Goal: Check status: Check status

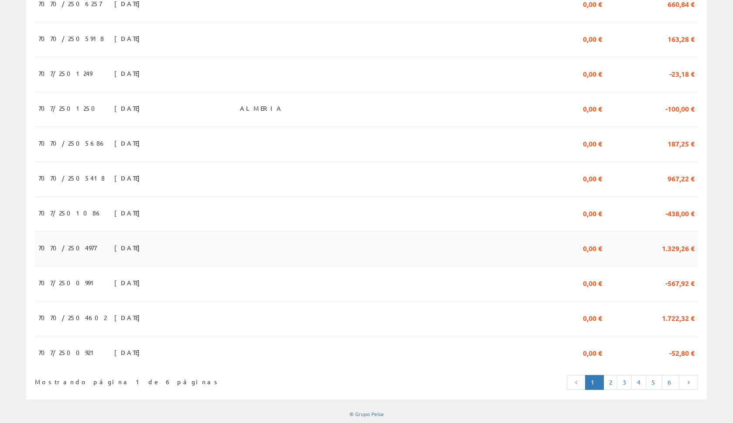
scroll to position [374, 0]
click at [617, 382] on link "2" at bounding box center [610, 383] width 14 height 15
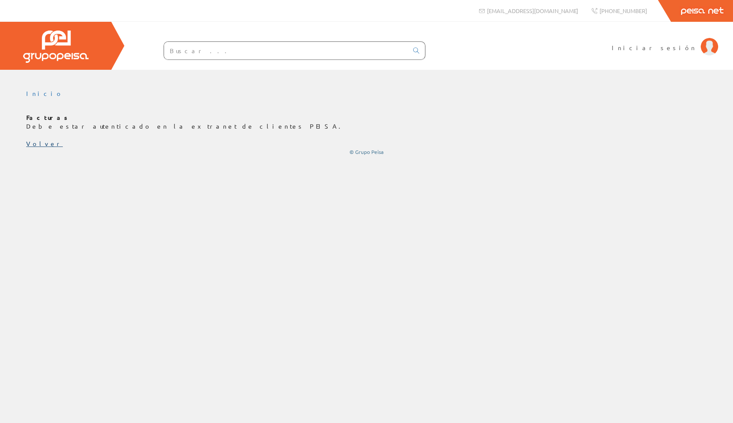
click at [34, 144] on link "Volver" at bounding box center [44, 144] width 37 height 8
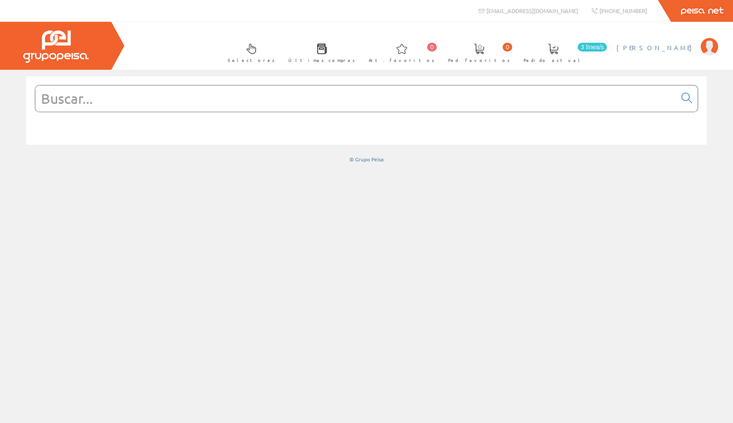
click at [661, 47] on span "Roberto Innaimi" at bounding box center [656, 47] width 80 height 9
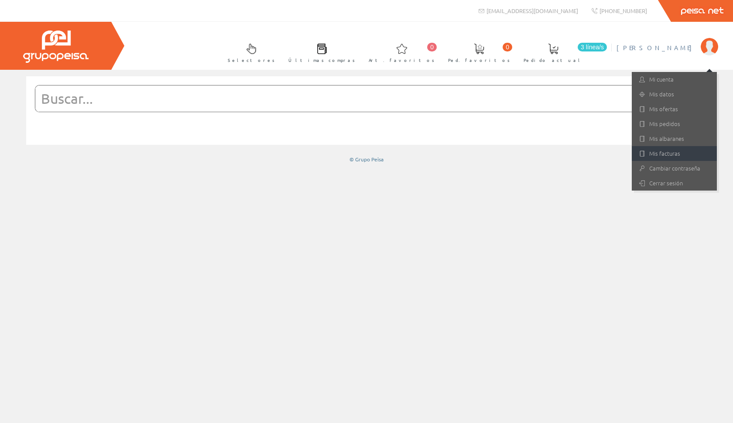
click at [647, 154] on link "Mis facturas" at bounding box center [674, 153] width 85 height 15
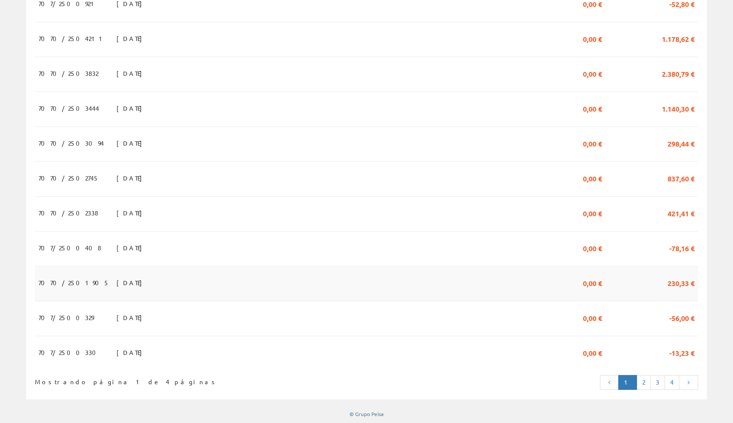
scroll to position [723, 0]
click at [641, 382] on link "2" at bounding box center [643, 383] width 14 height 15
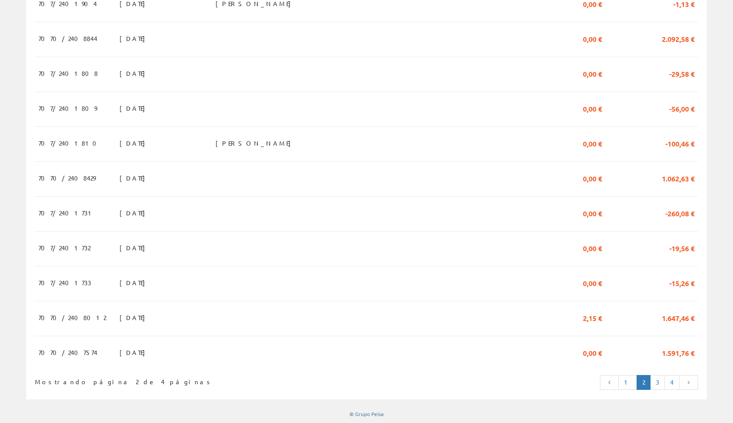
scroll to position [723, 0]
click at [655, 379] on link "3" at bounding box center [657, 383] width 15 height 15
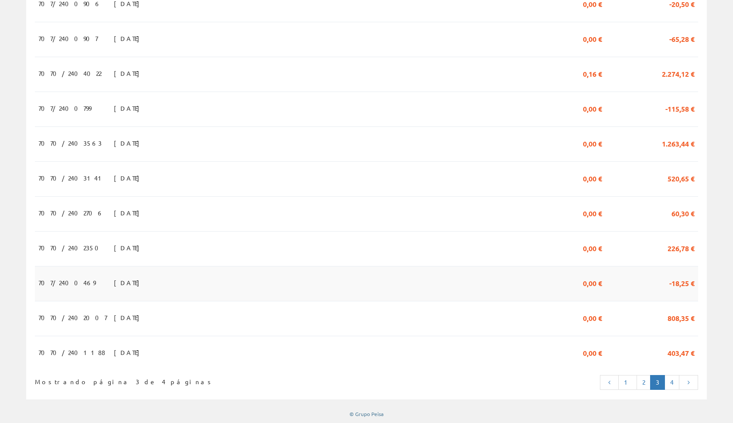
scroll to position [723, 0]
click at [640, 382] on link "2" at bounding box center [643, 383] width 14 height 15
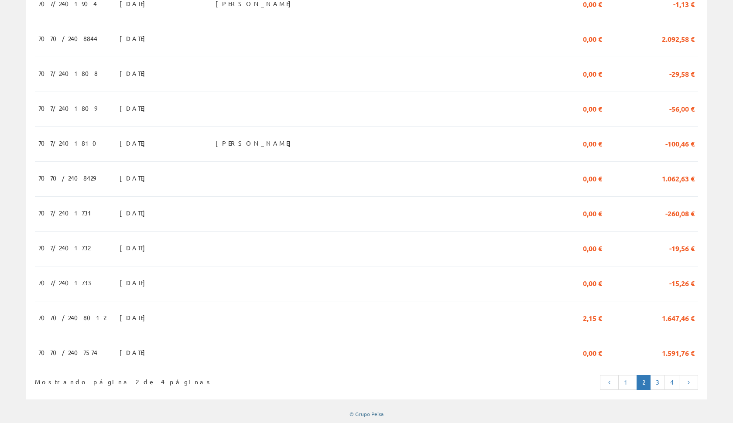
scroll to position [723, 0]
click at [629, 384] on link "1" at bounding box center [627, 383] width 19 height 15
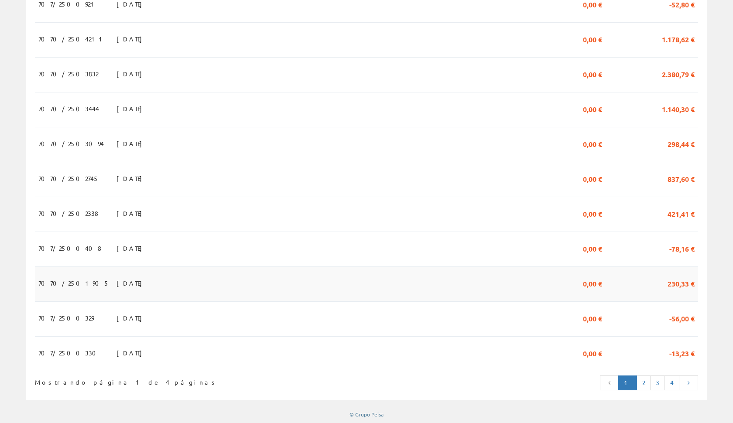
click at [680, 294] on td "230,33 €" at bounding box center [651, 284] width 92 height 35
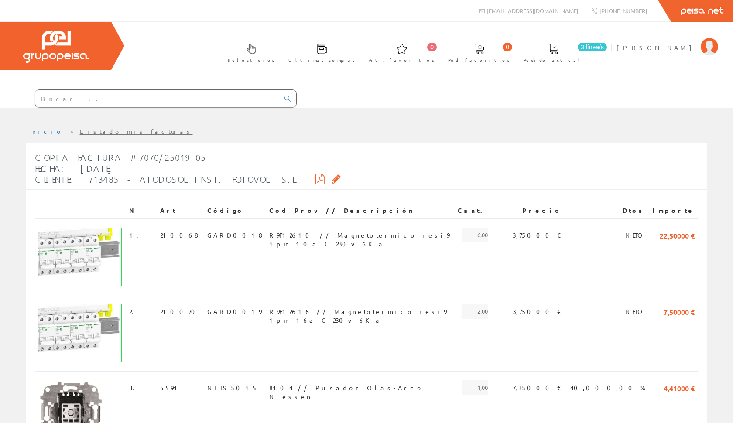
click at [315, 179] on icon at bounding box center [319, 179] width 9 height 6
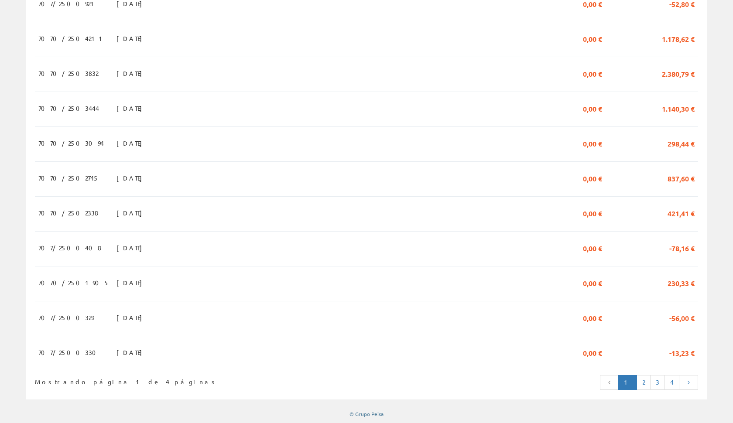
scroll to position [723, 0]
click at [681, 182] on span "837,60 €" at bounding box center [680, 178] width 27 height 15
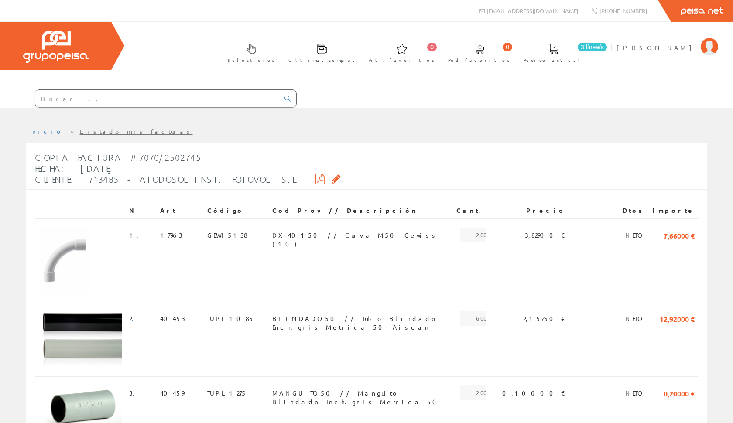
click at [315, 176] on icon at bounding box center [319, 179] width 9 height 6
click at [80, 133] on link "Listado mis facturas" at bounding box center [136, 131] width 113 height 8
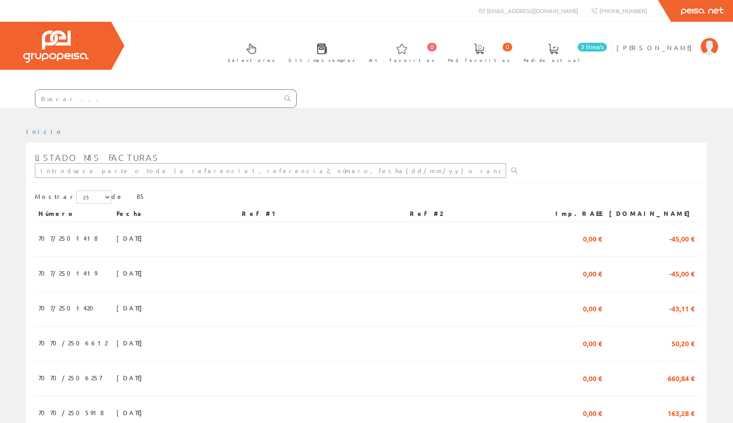
click at [238, 169] on input "text" at bounding box center [270, 170] width 471 height 15
type input "15/04/2025"
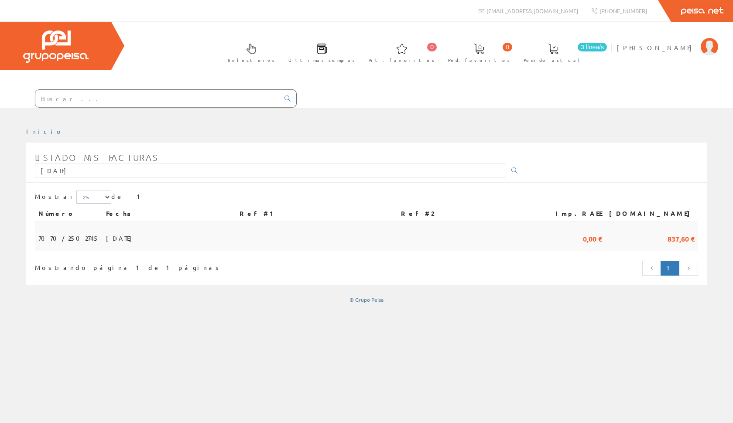
click at [304, 234] on td at bounding box center [316, 236] width 161 height 29
click at [667, 238] on span "837,60 €" at bounding box center [680, 238] width 27 height 15
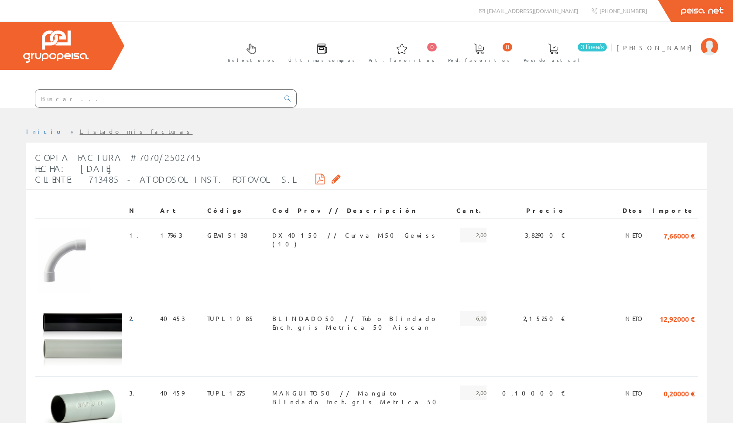
click at [315, 177] on icon at bounding box center [319, 179] width 9 height 6
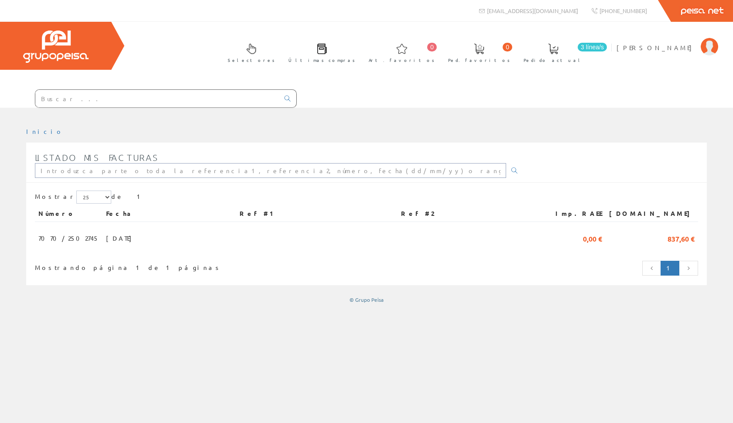
type input "[PERSON_NAME][EMAIL_ADDRESS][DOMAIN_NAME]"
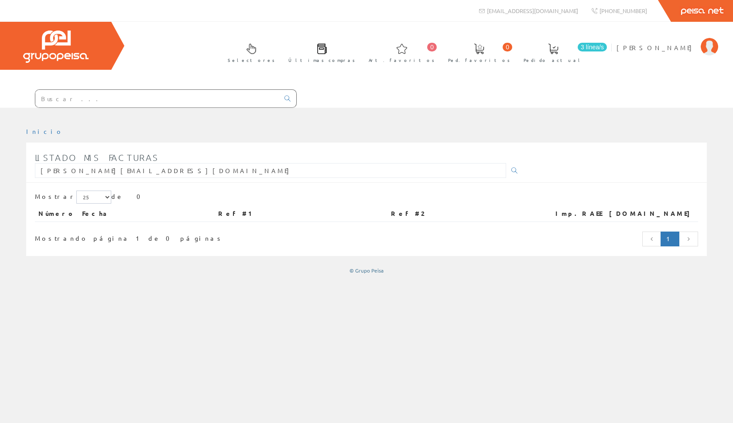
click at [262, 236] on div "Mostrando página 1 de 0 páginas" at bounding box center [169, 237] width 269 height 12
click at [649, 241] on link at bounding box center [651, 239] width 19 height 15
click at [665, 53] on li "Roberto Innaimi Mi cuenta Mis datos Mis ofertas Mis pedidos Mis albaranes Mis f…" at bounding box center [667, 53] width 106 height 34
click at [665, 50] on span "[PERSON_NAME]" at bounding box center [656, 47] width 80 height 9
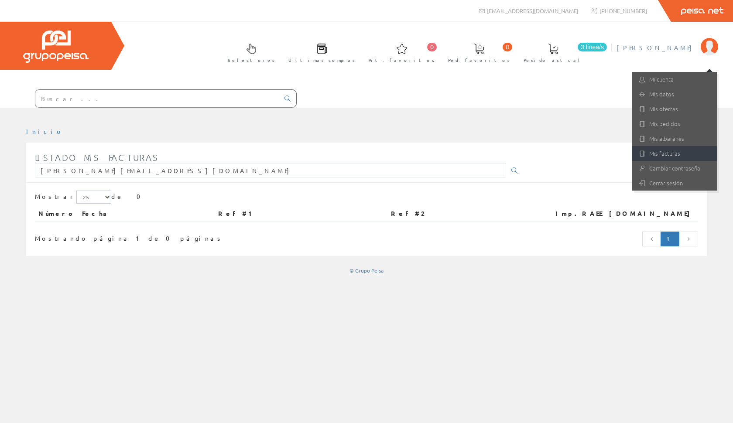
click at [655, 155] on link "Mis facturas" at bounding box center [674, 153] width 85 height 15
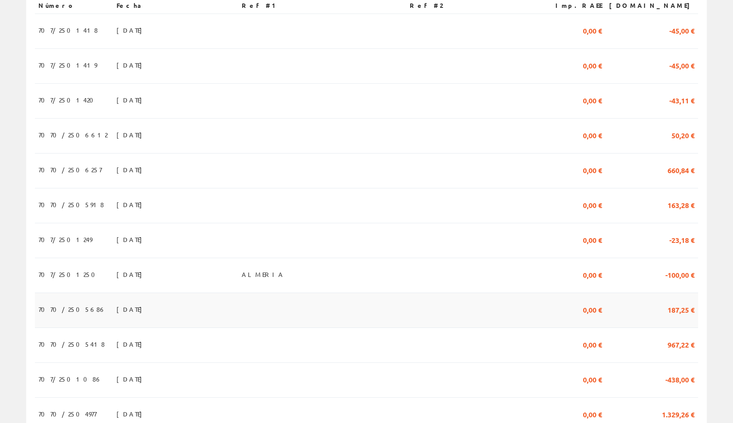
scroll to position [217, 0]
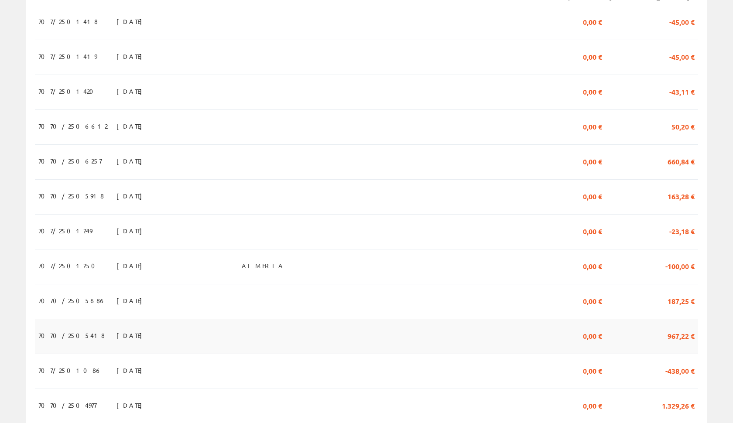
click at [504, 341] on td at bounding box center [473, 336] width 134 height 35
click at [113, 335] on td "31/07/2025" at bounding box center [175, 336] width 125 height 35
click at [183, 343] on td "31/07/2025" at bounding box center [175, 336] width 125 height 35
click at [71, 335] on span "7070/2505418" at bounding box center [71, 335] width 66 height 15
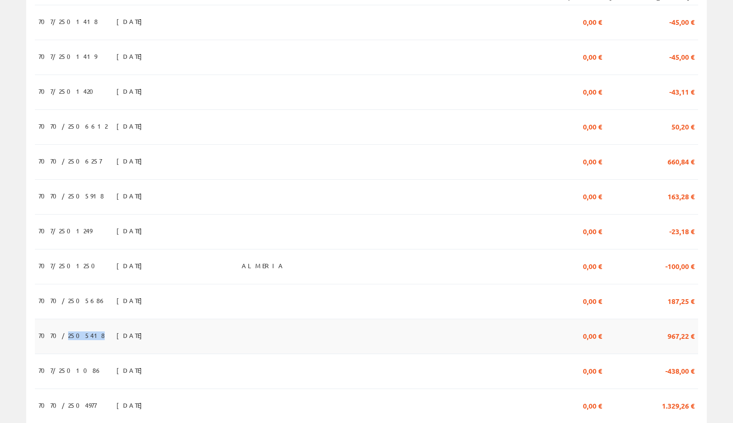
click at [655, 334] on td "967,22 €" at bounding box center [651, 336] width 92 height 35
click at [53, 326] on td "7070/2505418" at bounding box center [74, 336] width 78 height 35
click at [55, 339] on span "7070/2505418" at bounding box center [71, 335] width 66 height 15
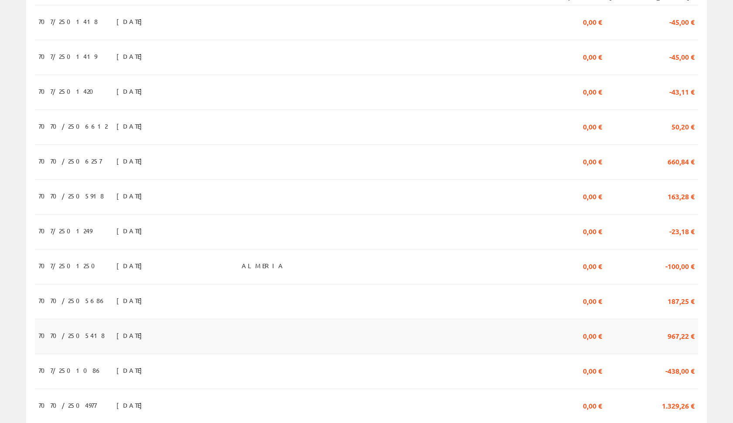
click at [55, 339] on span "7070/2505418" at bounding box center [71, 335] width 66 height 15
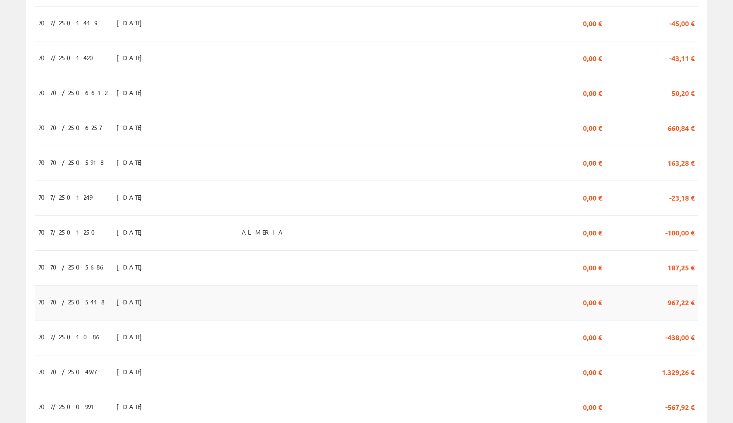
scroll to position [252, 0]
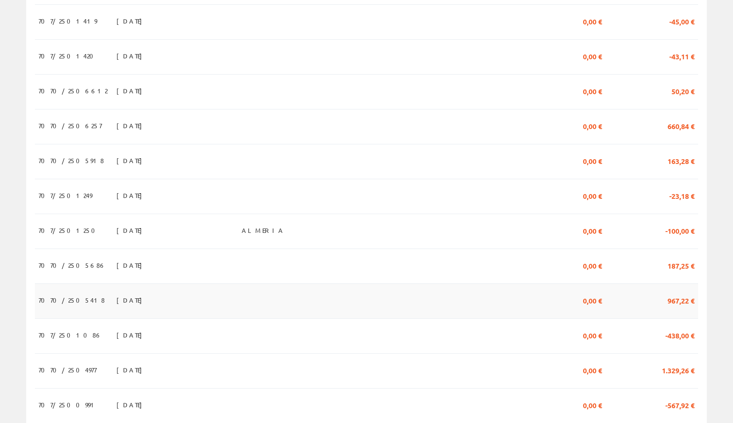
click at [439, 304] on td at bounding box center [473, 301] width 134 height 35
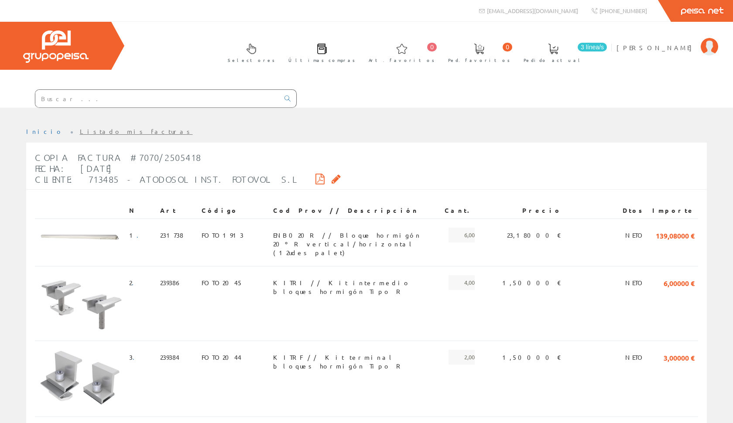
click at [315, 178] on icon at bounding box center [319, 179] width 9 height 6
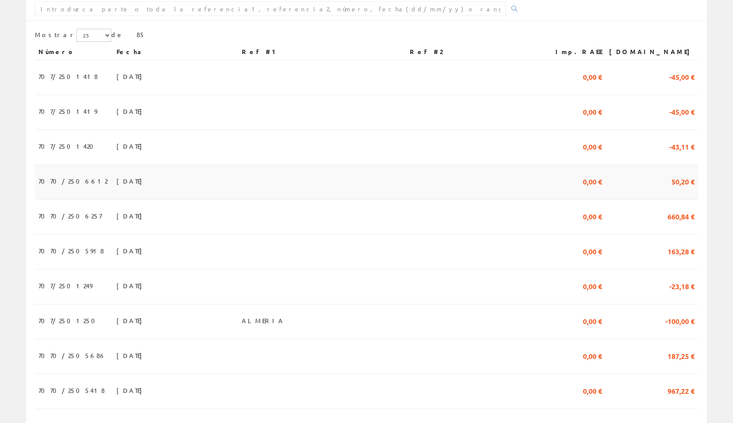
scroll to position [163, 0]
click at [670, 81] on span "-45,00 €" at bounding box center [681, 75] width 25 height 15
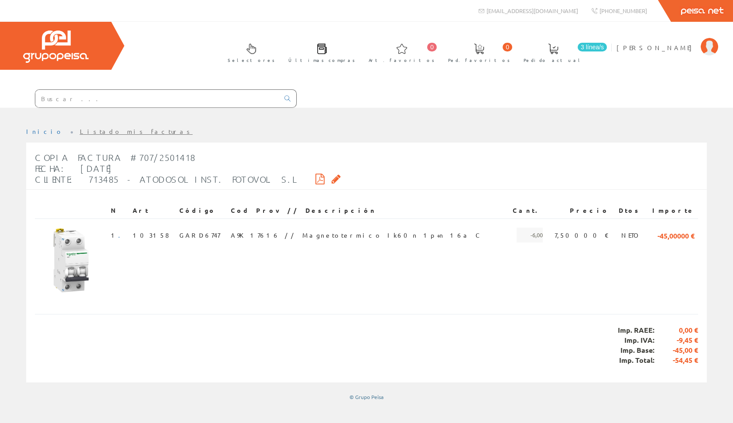
click at [315, 178] on icon at bounding box center [319, 179] width 9 height 6
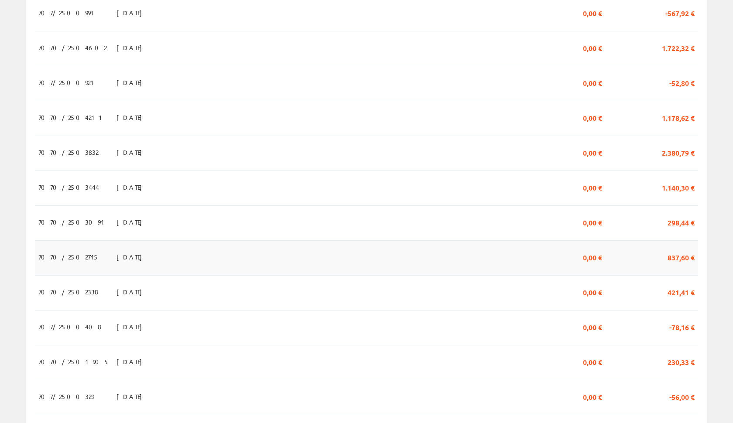
scroll to position [648, 0]
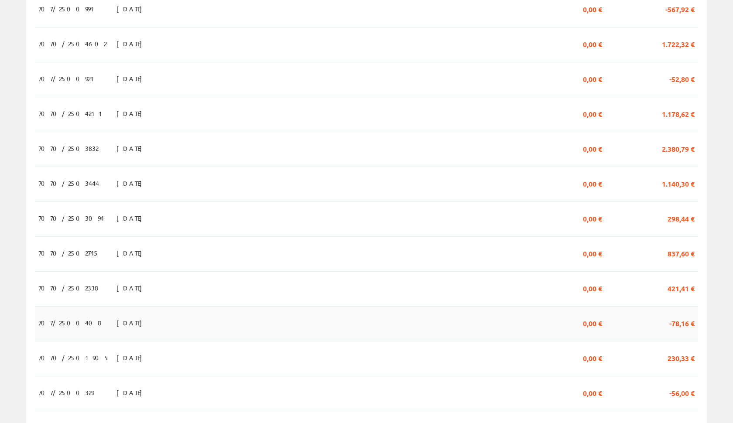
click at [643, 325] on td "-78,16 €" at bounding box center [651, 323] width 92 height 35
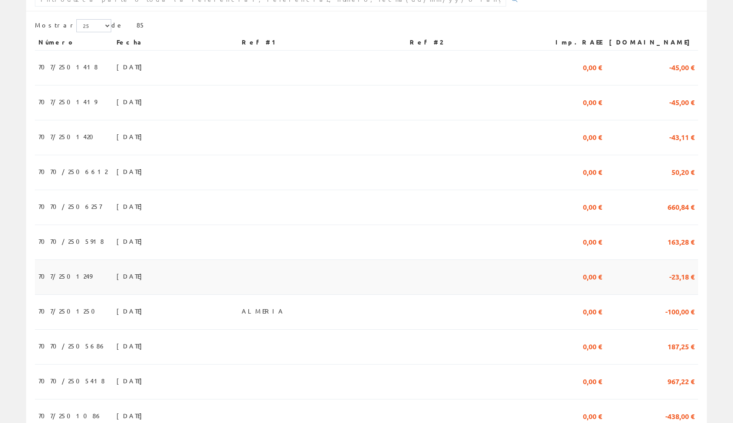
scroll to position [167, 0]
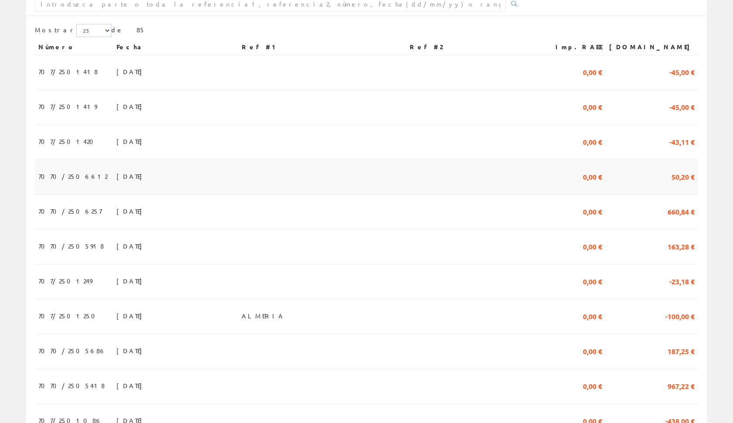
click at [514, 189] on td at bounding box center [473, 177] width 134 height 35
click at [581, 150] on td "0,00 €" at bounding box center [572, 142] width 65 height 35
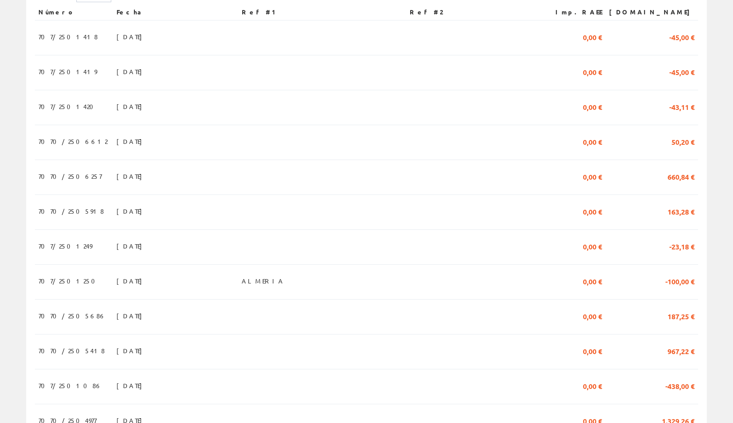
scroll to position [206, 0]
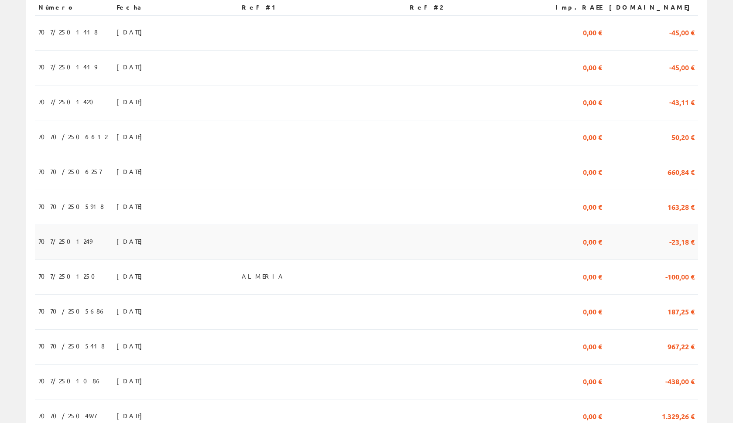
click at [533, 245] on td at bounding box center [473, 242] width 134 height 35
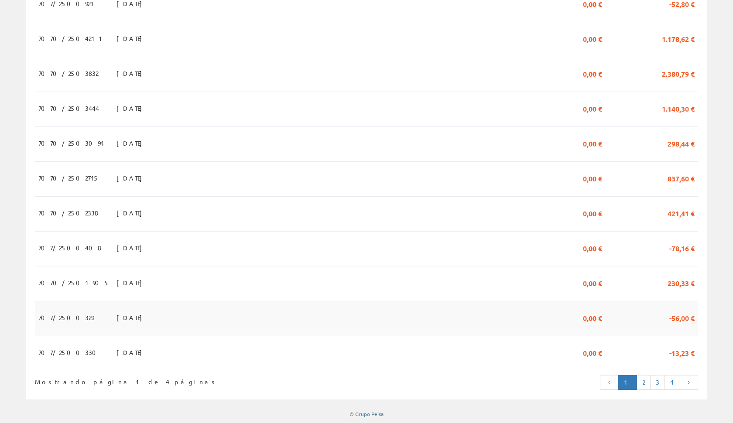
scroll to position [723, 0]
click at [639, 377] on link "2" at bounding box center [643, 383] width 14 height 15
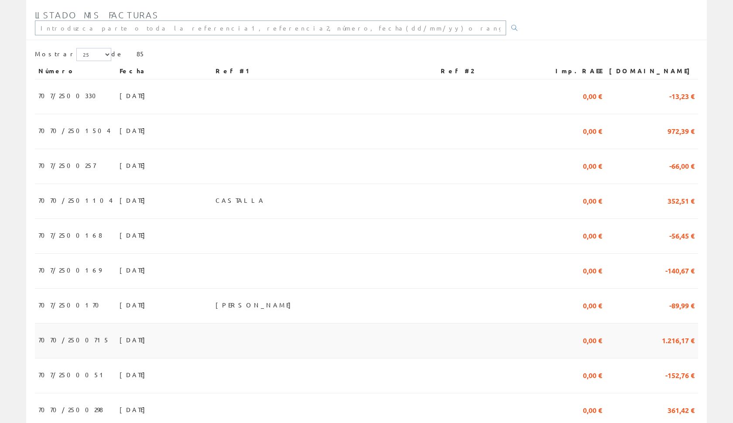
scroll to position [145, 0]
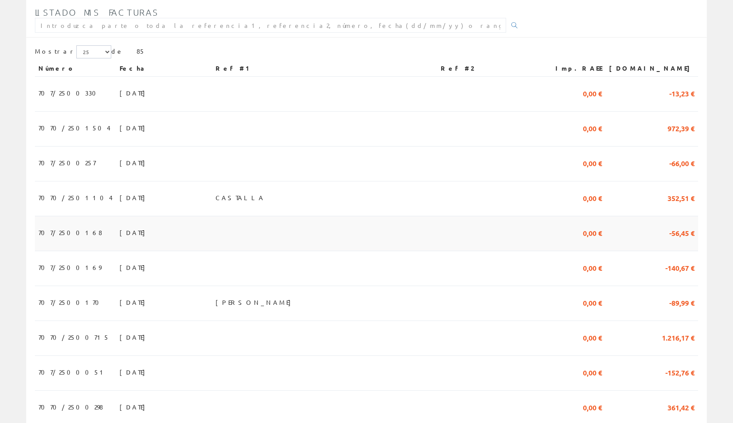
click at [654, 246] on td "-56,45 €" at bounding box center [651, 233] width 92 height 35
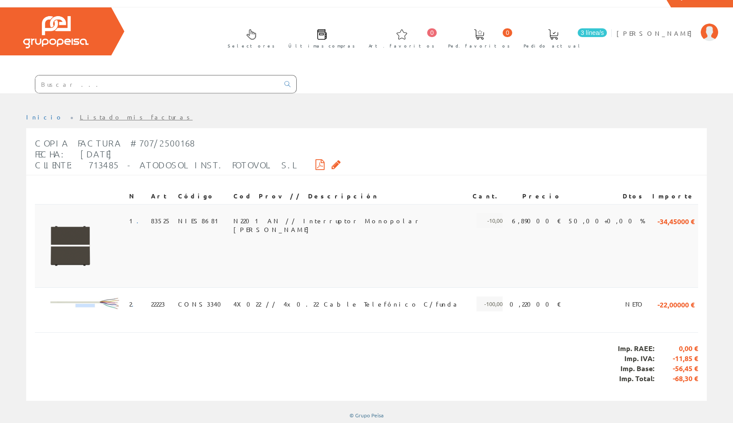
scroll to position [14, 0]
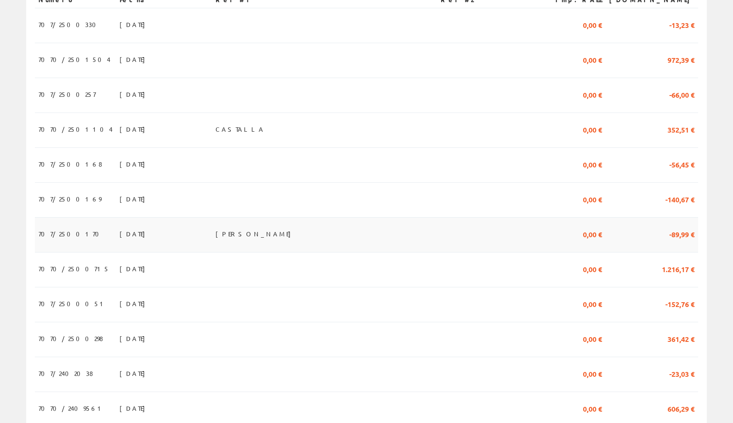
scroll to position [216, 0]
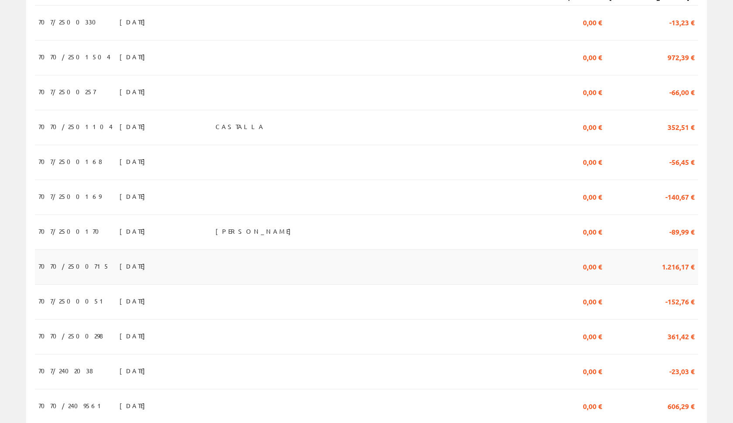
click at [579, 258] on td "0,00 €" at bounding box center [572, 267] width 65 height 35
click at [663, 270] on span "1.216,17 €" at bounding box center [678, 266] width 33 height 15
click at [51, 269] on span "7070/2500715" at bounding box center [73, 266] width 71 height 15
click at [581, 270] on td "0,00 €" at bounding box center [572, 267] width 65 height 35
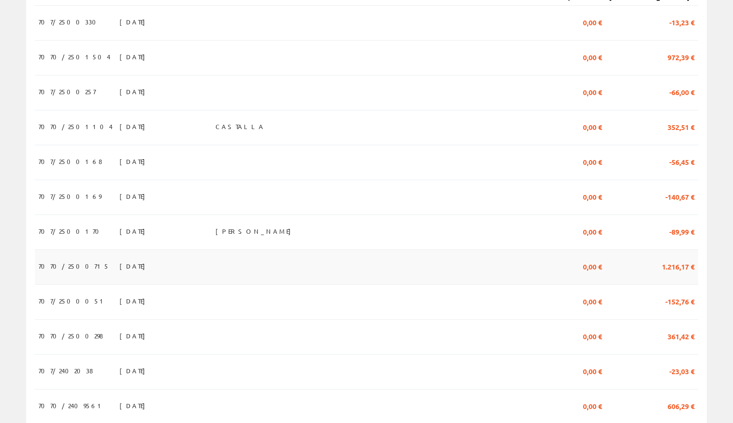
click at [581, 270] on td "0,00 €" at bounding box center [572, 267] width 65 height 35
click at [60, 273] on td "7070/2500715" at bounding box center [75, 267] width 81 height 35
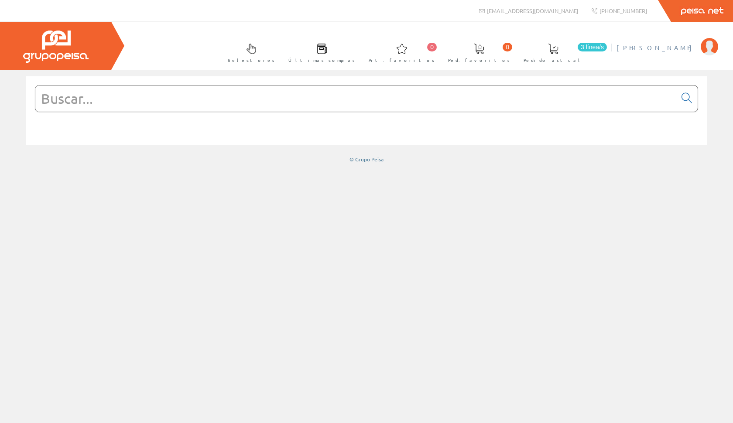
click at [668, 45] on span "[PERSON_NAME]" at bounding box center [656, 47] width 80 height 9
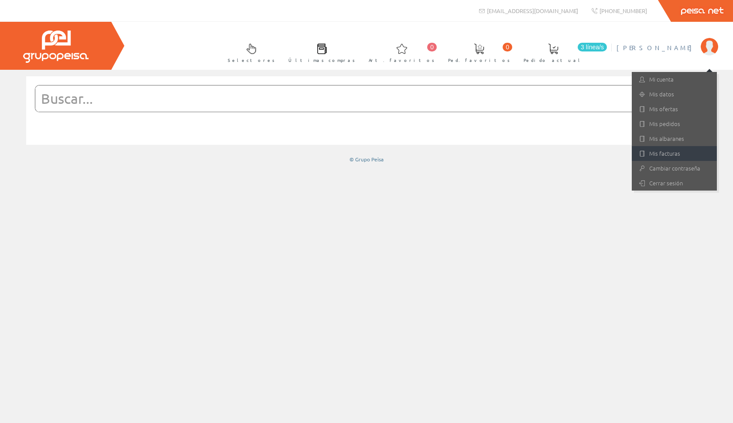
click at [653, 154] on link "Mis facturas" at bounding box center [674, 153] width 85 height 15
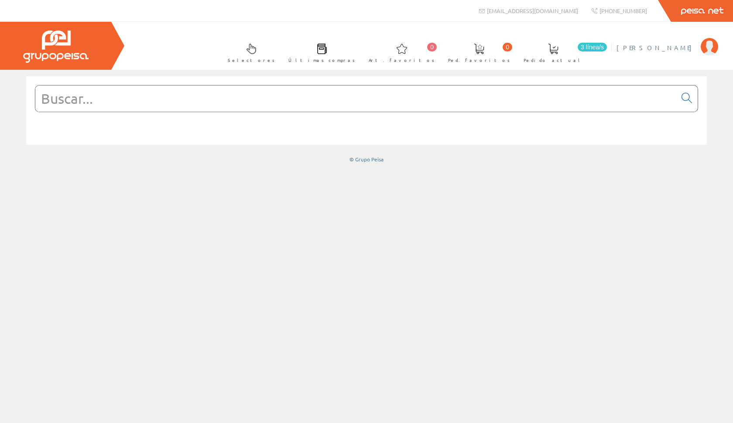
click at [674, 57] on li "Roberto Innaimi Mi cuenta Mis datos Mis ofertas Mis pedidos Mis albaranes Mis f…" at bounding box center [667, 53] width 106 height 34
click at [671, 48] on span "[PERSON_NAME]" at bounding box center [656, 47] width 80 height 9
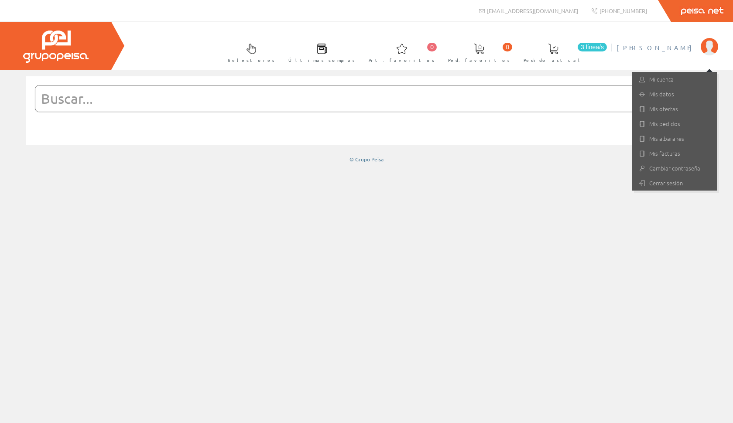
click at [671, 48] on span "[PERSON_NAME]" at bounding box center [656, 47] width 80 height 9
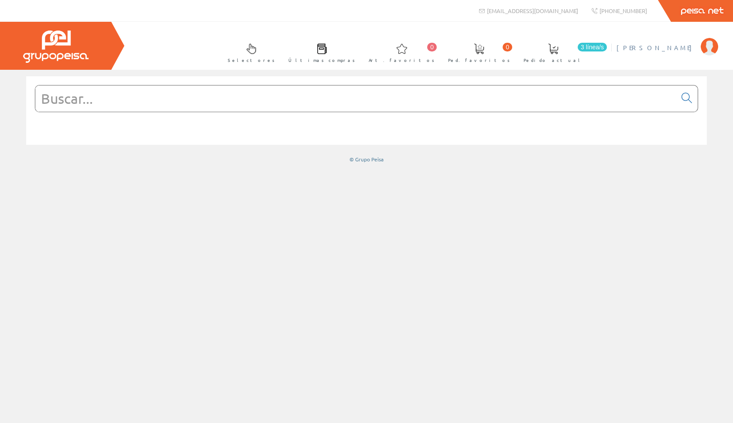
click at [671, 48] on span "[PERSON_NAME]" at bounding box center [656, 47] width 80 height 9
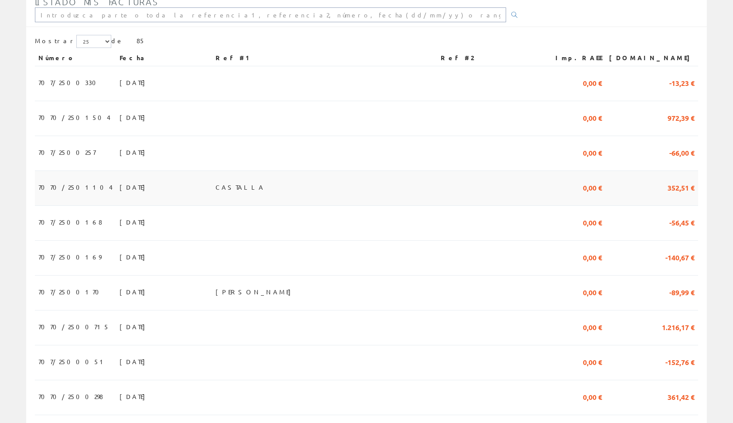
scroll to position [157, 0]
click at [540, 316] on td at bounding box center [488, 326] width 103 height 35
click at [658, 331] on td "1.216,17 €" at bounding box center [651, 326] width 92 height 35
click at [150, 325] on td "31/01/2025" at bounding box center [164, 326] width 96 height 35
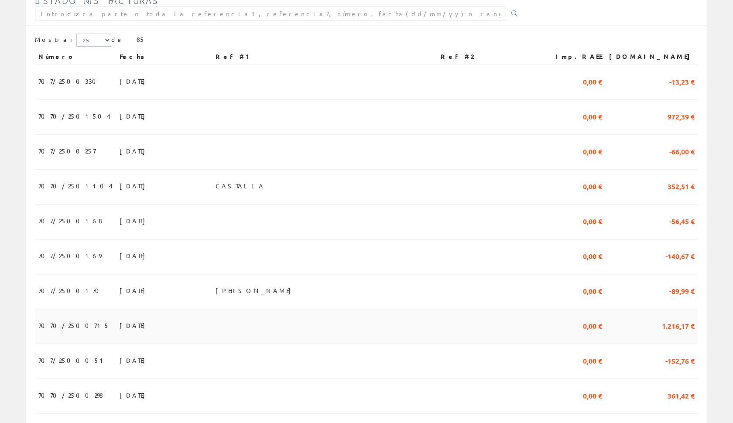
click at [150, 325] on td "31/01/2025" at bounding box center [164, 326] width 96 height 35
click at [48, 322] on span "7070/2500715" at bounding box center [73, 325] width 71 height 15
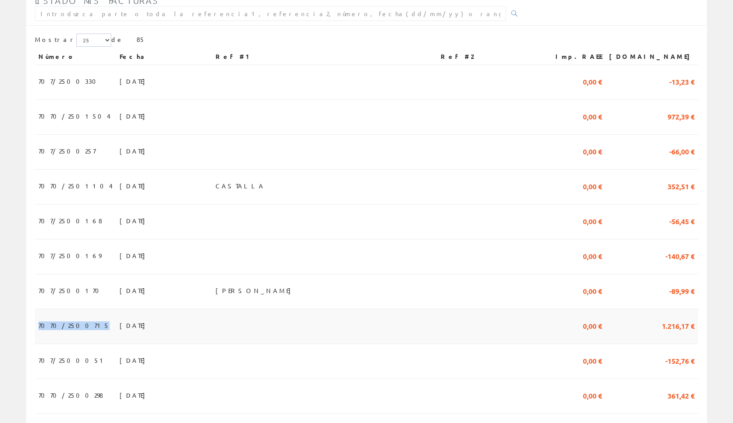
click at [638, 323] on td "1.216,17 €" at bounding box center [651, 326] width 92 height 35
click at [120, 328] on span "31/01/2025" at bounding box center [135, 325] width 30 height 15
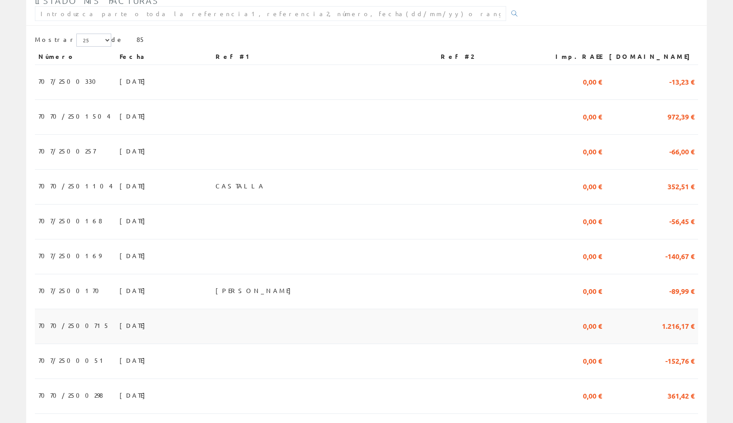
click at [120, 328] on span "31/01/2025" at bounding box center [135, 325] width 30 height 15
click at [684, 325] on span "1.216,17 €" at bounding box center [678, 325] width 33 height 15
click at [119, 324] on td "31/01/2025" at bounding box center [164, 326] width 96 height 35
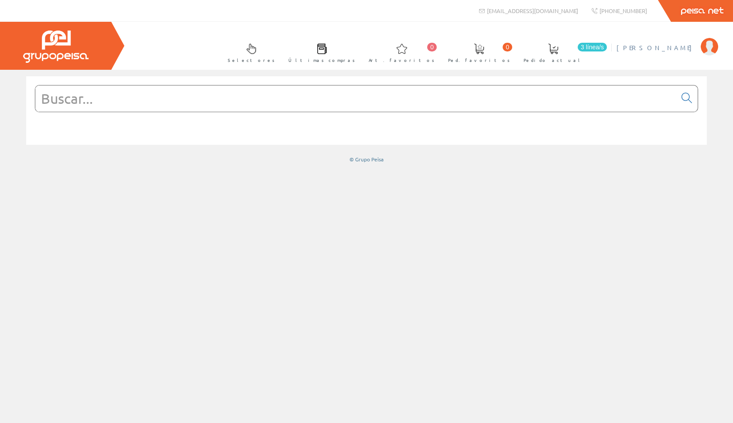
click at [670, 44] on span "[PERSON_NAME]" at bounding box center [656, 47] width 80 height 9
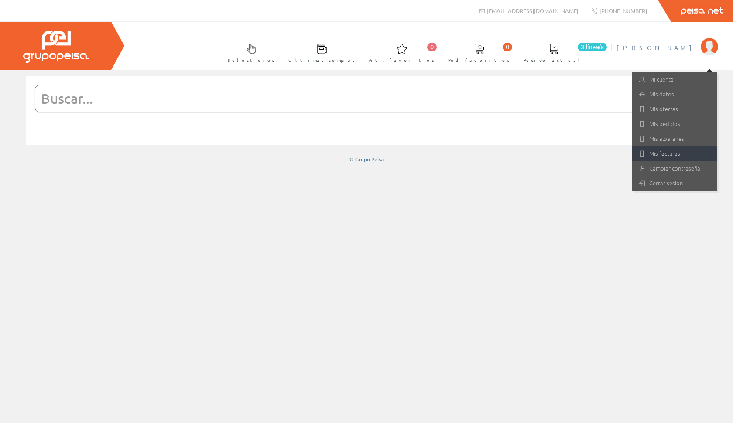
click at [648, 150] on link "Mis facturas" at bounding box center [674, 153] width 85 height 15
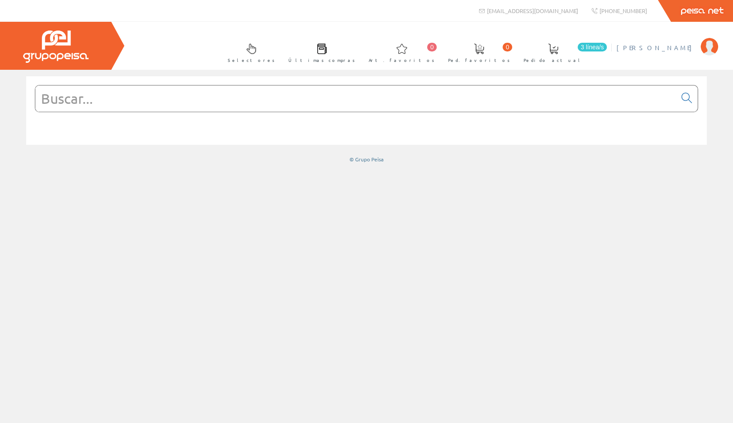
click at [683, 47] on span "[PERSON_NAME]" at bounding box center [656, 47] width 80 height 9
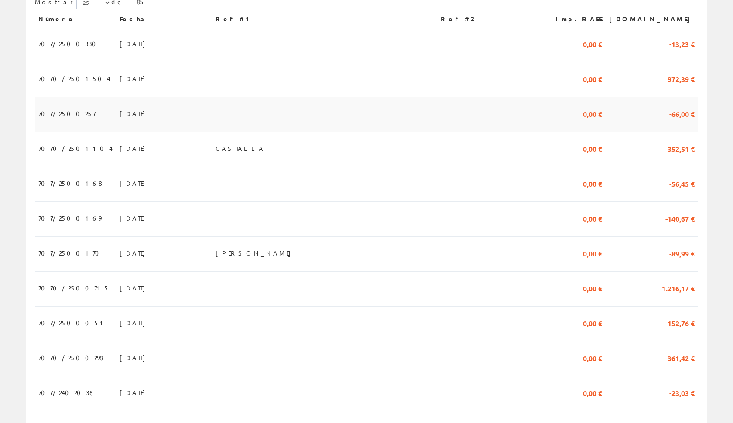
scroll to position [199, 0]
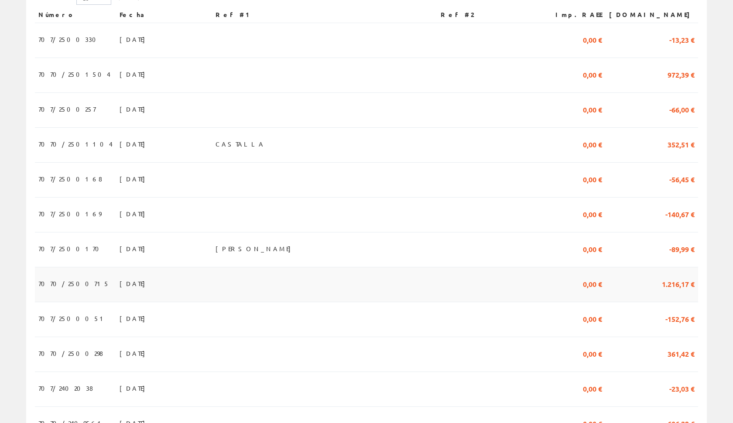
click at [502, 281] on td at bounding box center [488, 284] width 103 height 35
click at [79, 285] on td "7070/2500715" at bounding box center [75, 284] width 81 height 35
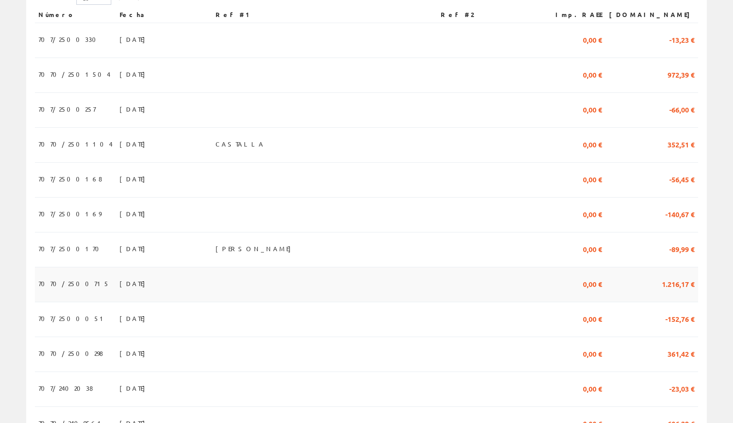
click at [79, 285] on td "7070/2500715" at bounding box center [75, 284] width 81 height 35
